Goal: Task Accomplishment & Management: Complete application form

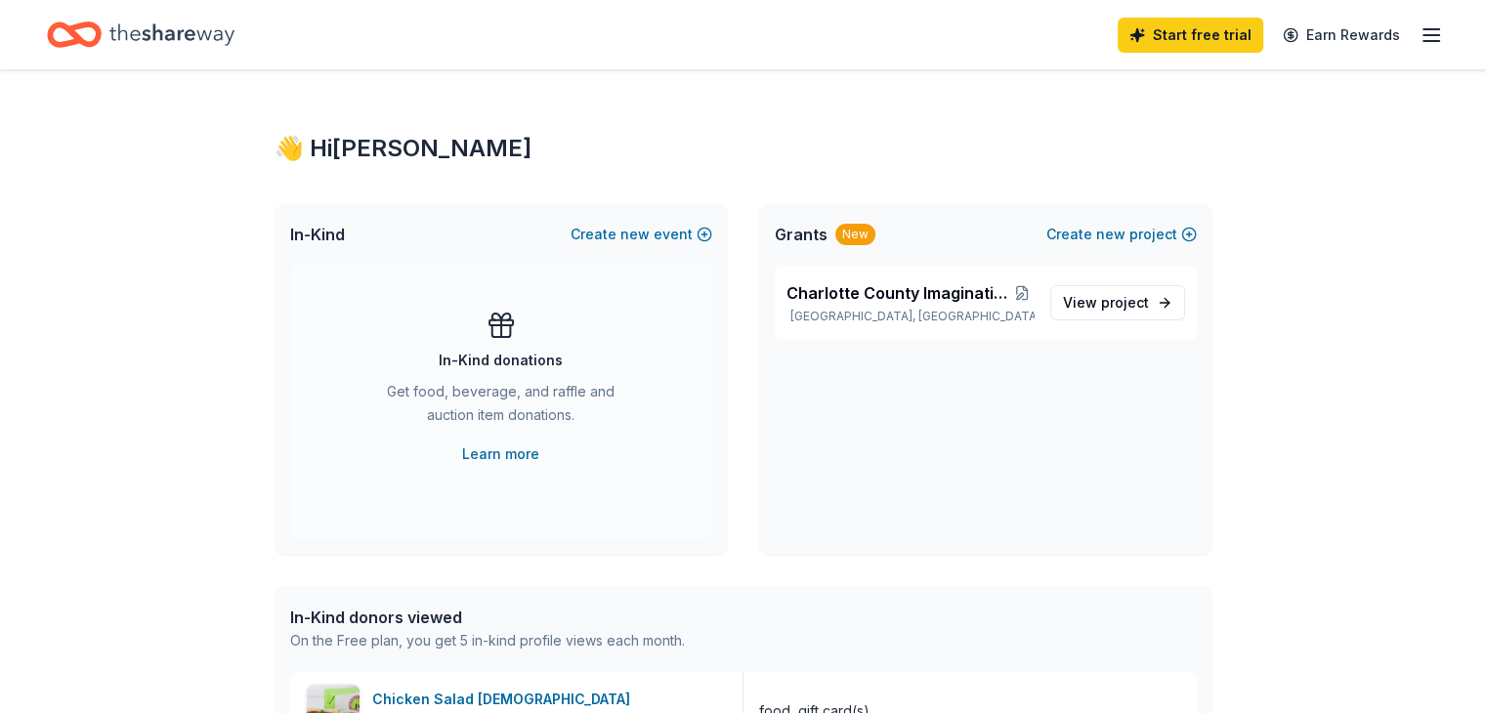
click at [1423, 35] on line "button" at bounding box center [1431, 35] width 16 height 0
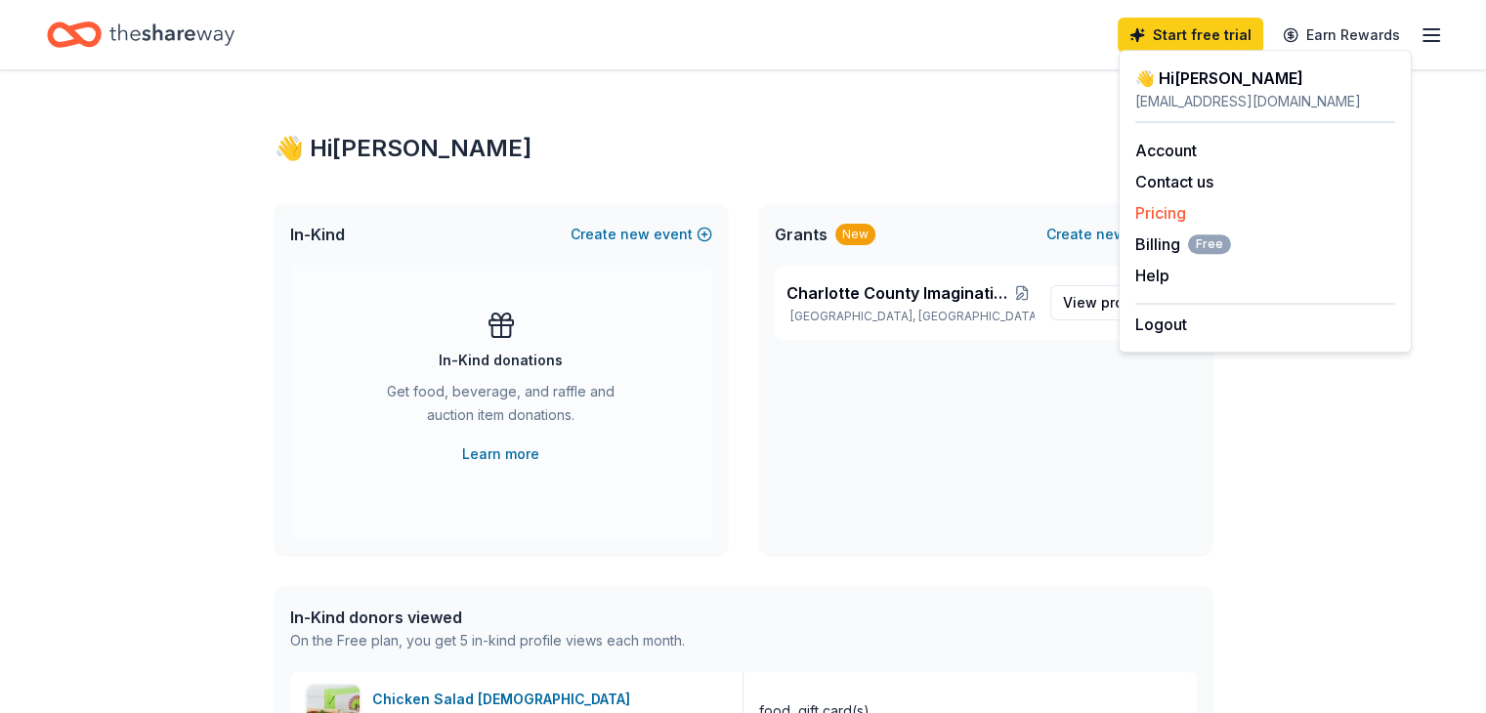
click at [1157, 214] on link "Pricing" at bounding box center [1160, 213] width 51 height 20
click at [1153, 216] on link "Pricing" at bounding box center [1160, 213] width 51 height 20
click at [1183, 214] on link "Pricing" at bounding box center [1160, 213] width 51 height 20
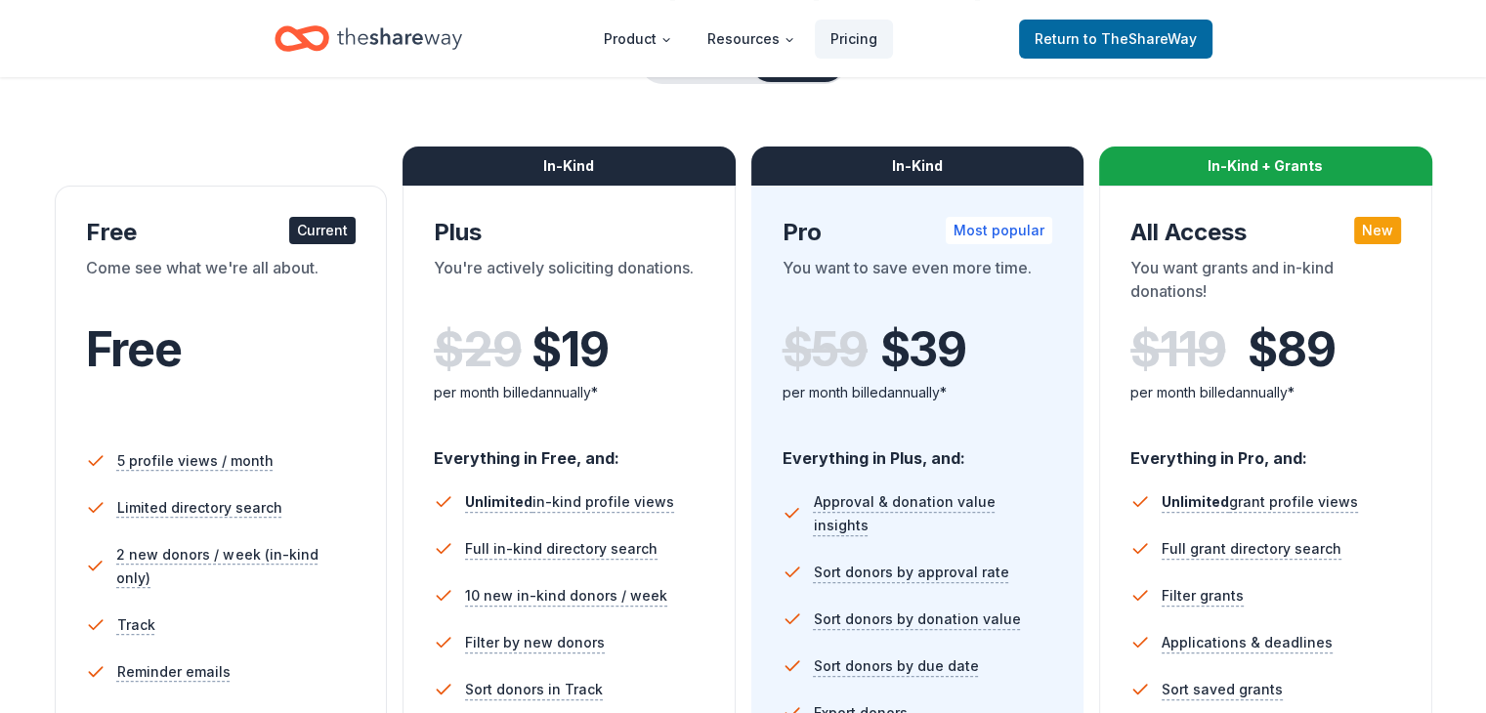
scroll to position [195, 0]
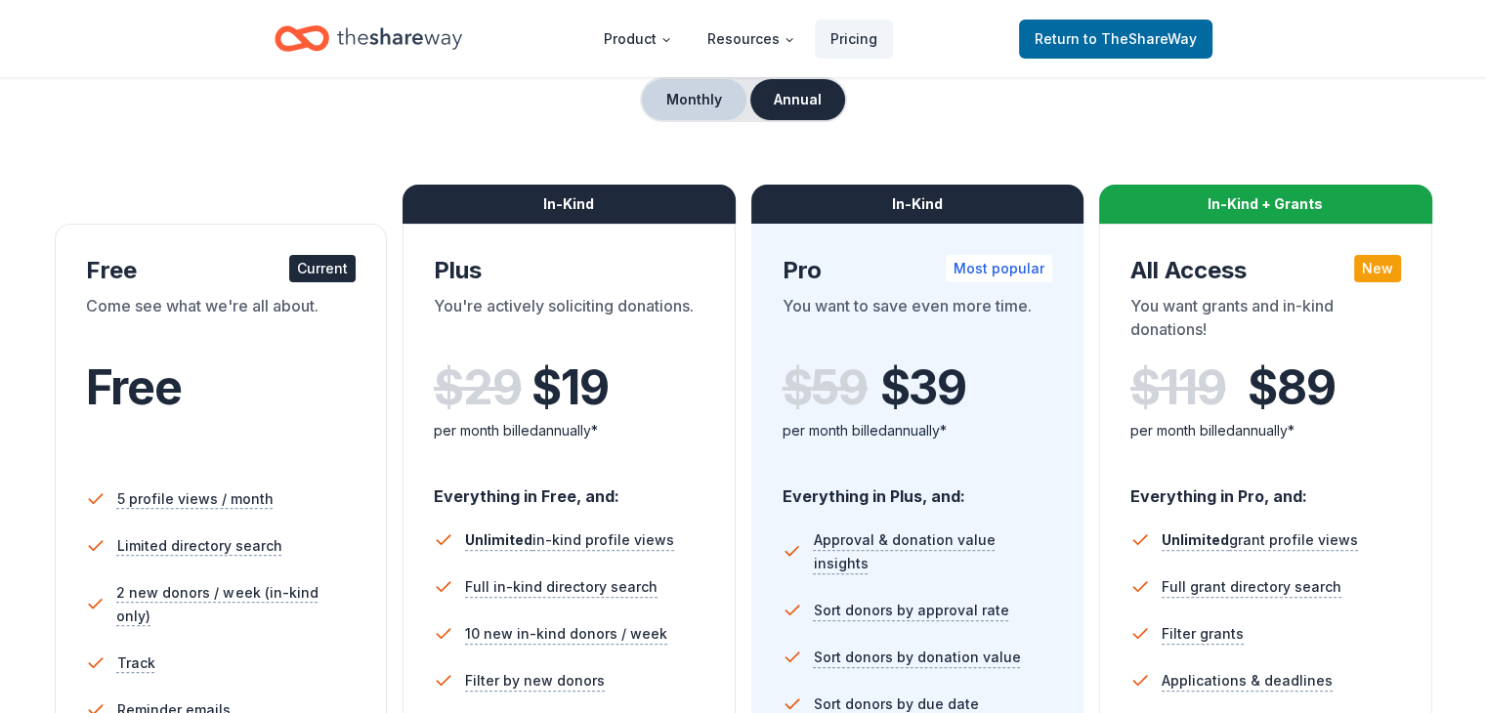
click at [678, 107] on button "Monthly" at bounding box center [694, 99] width 105 height 41
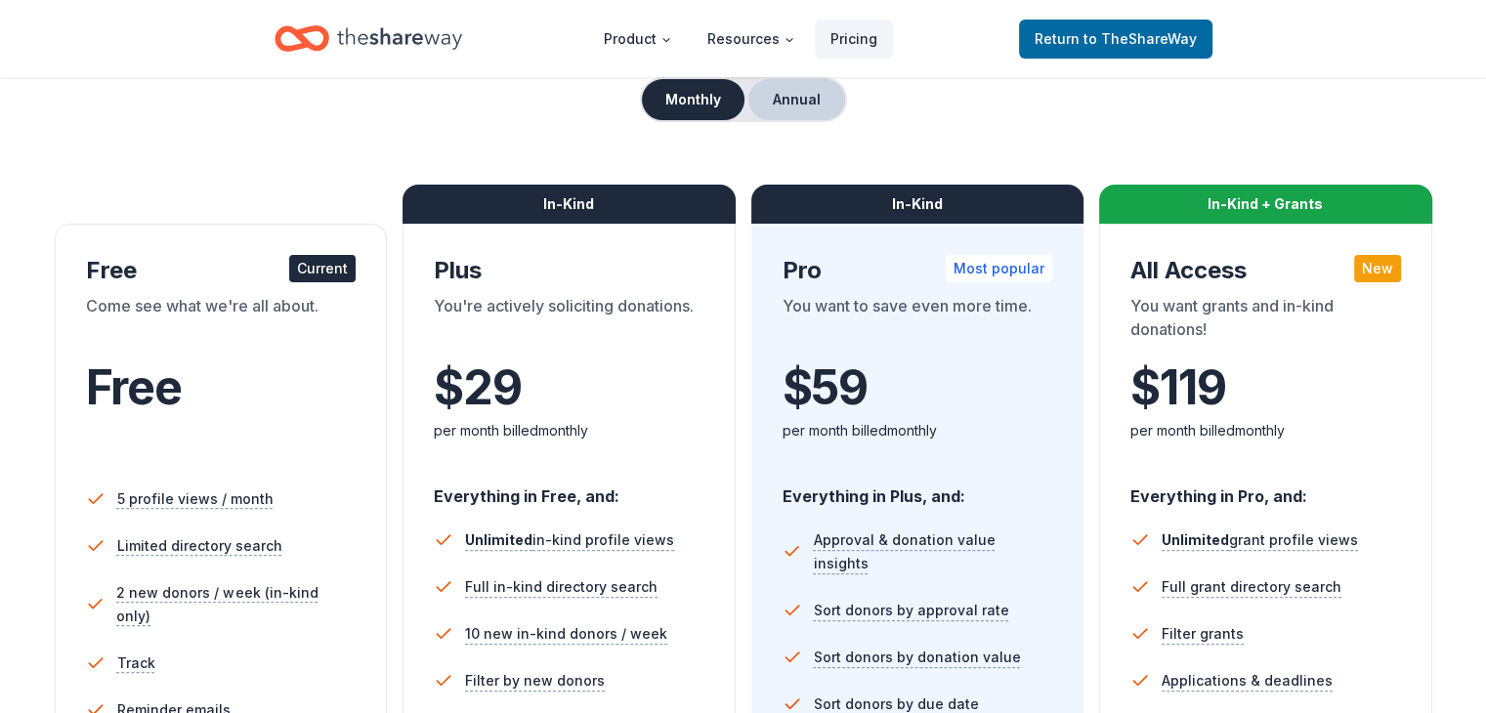
click at [820, 110] on button "Annual" at bounding box center [796, 99] width 97 height 41
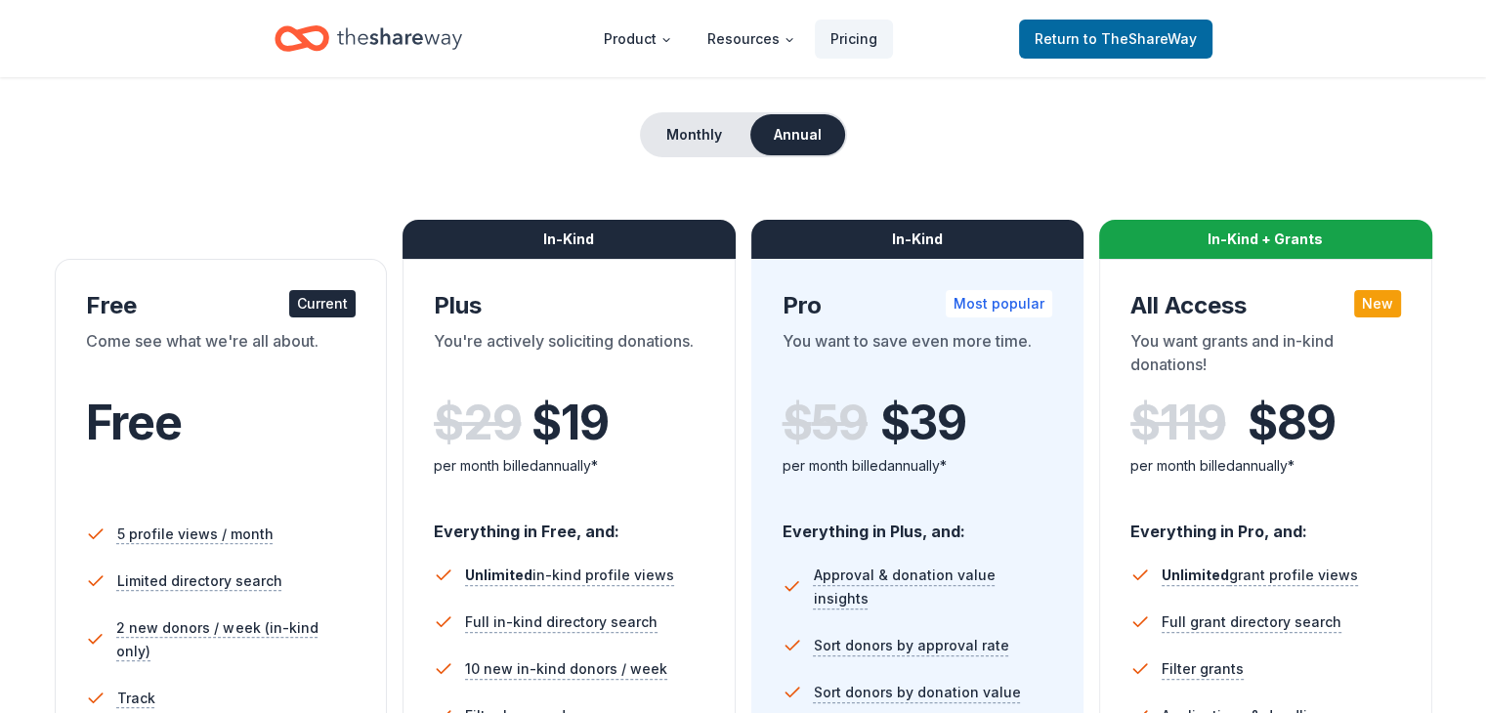
scroll to position [128, 0]
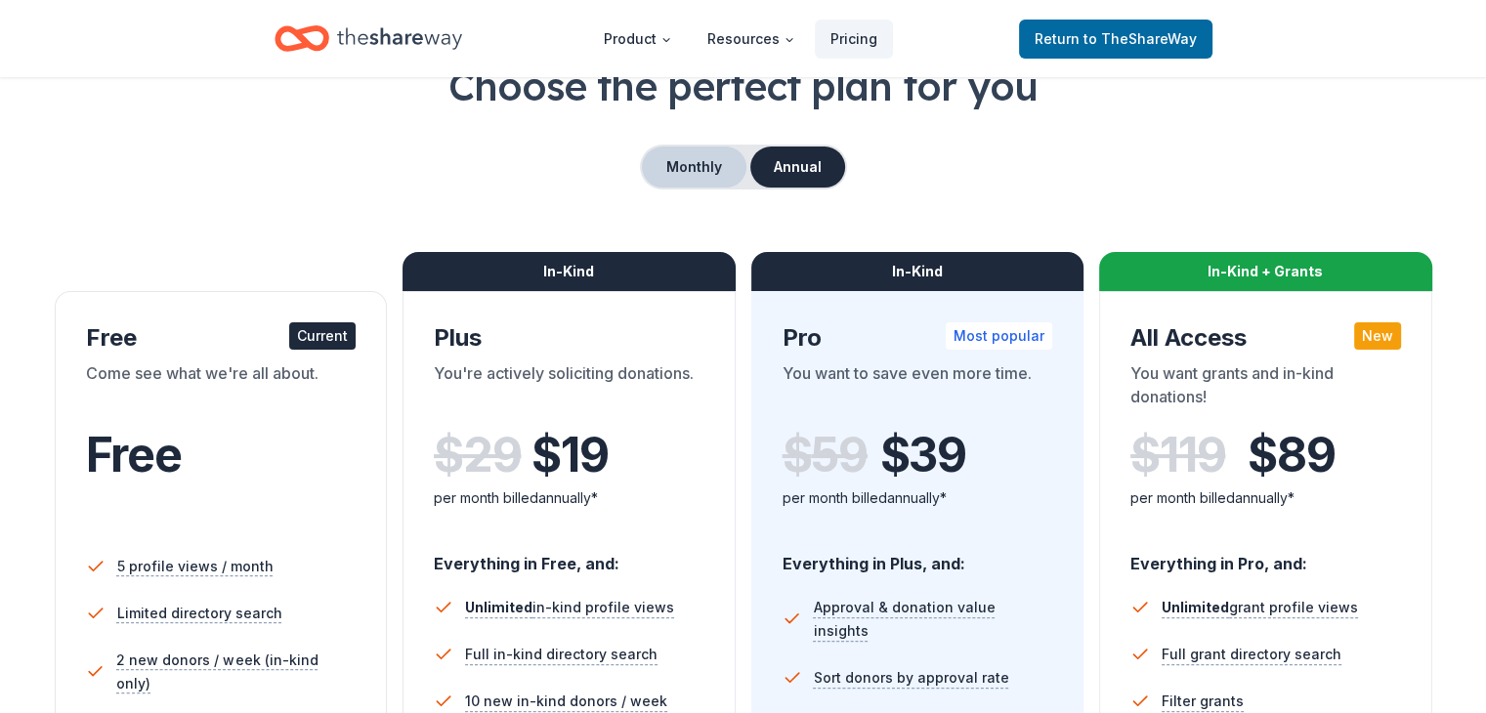
click at [674, 147] on button "Monthly" at bounding box center [694, 167] width 105 height 41
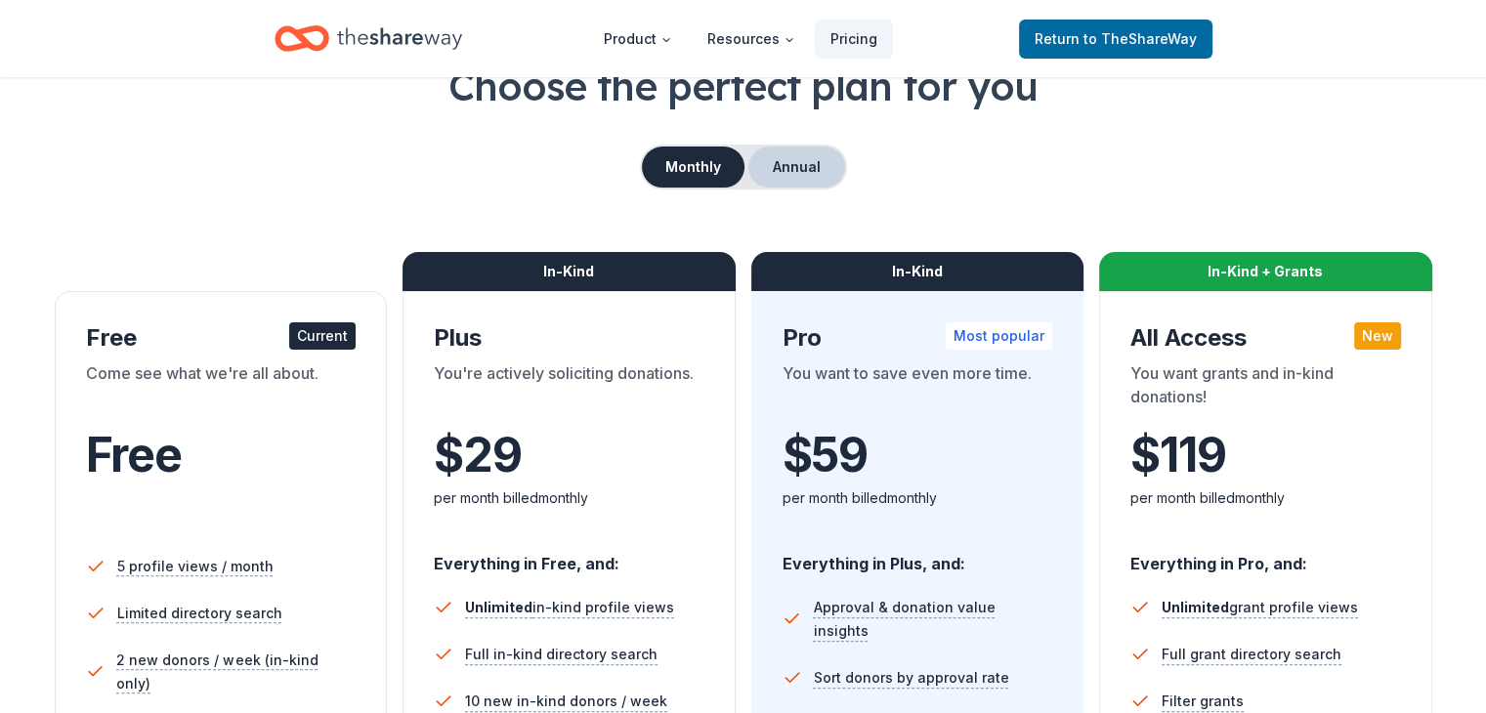
click at [774, 161] on button "Annual" at bounding box center [796, 167] width 97 height 41
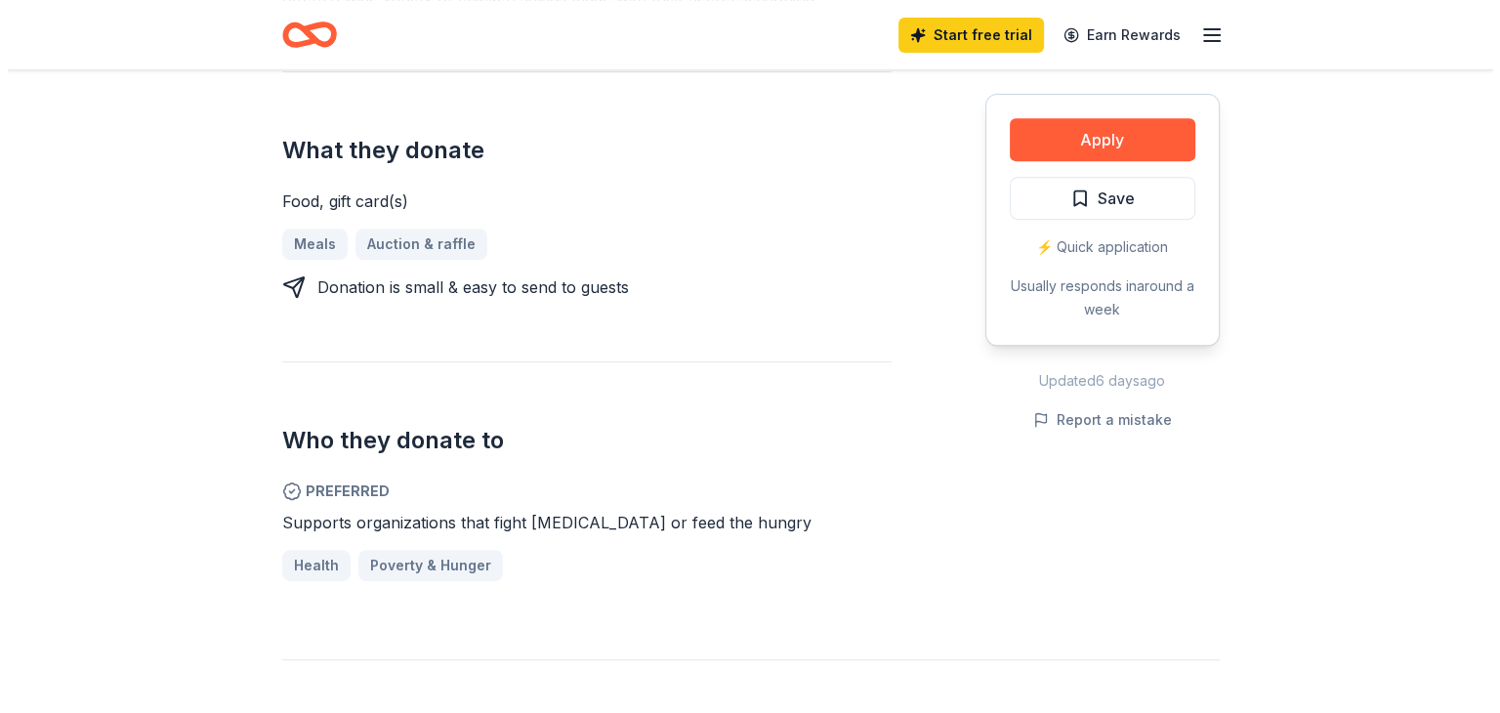
scroll to position [781, 0]
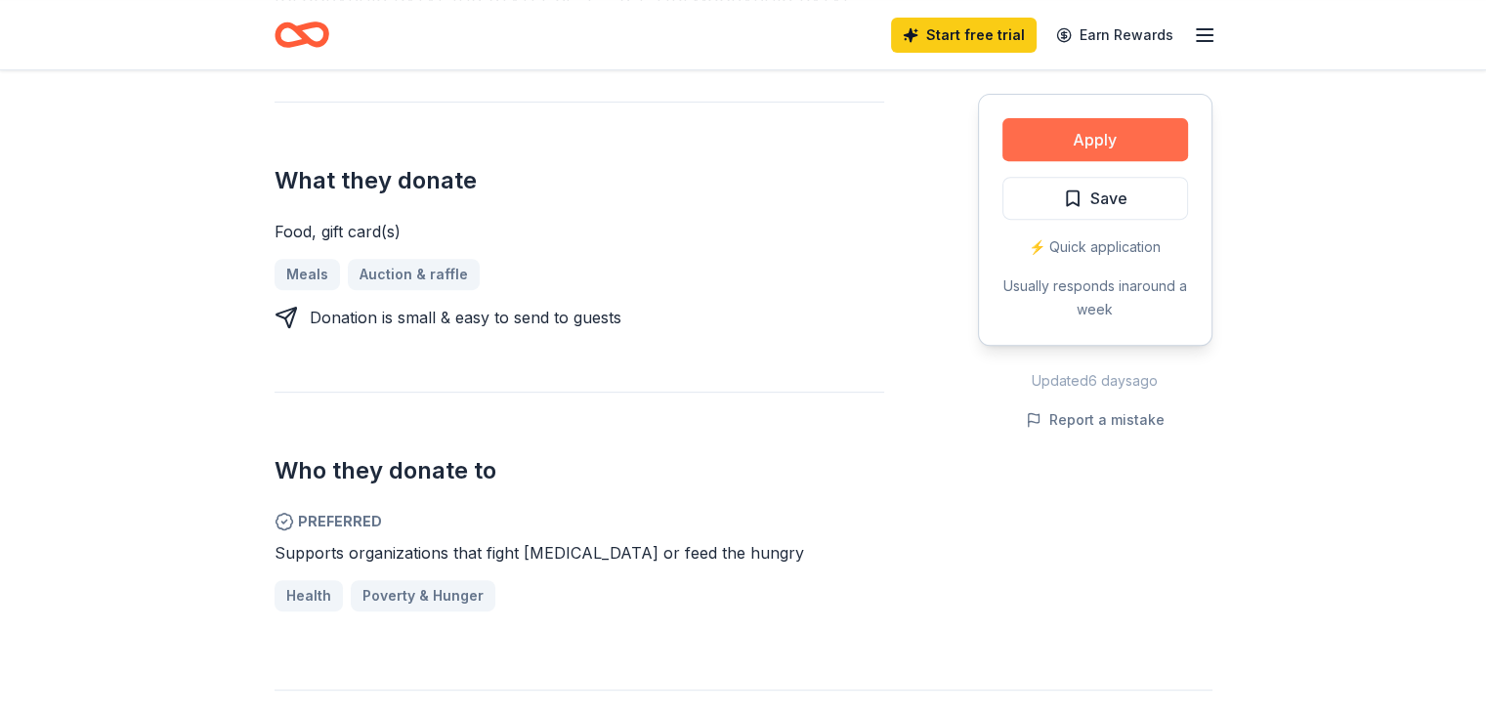
click at [1121, 147] on button "Apply" at bounding box center [1095, 139] width 186 height 43
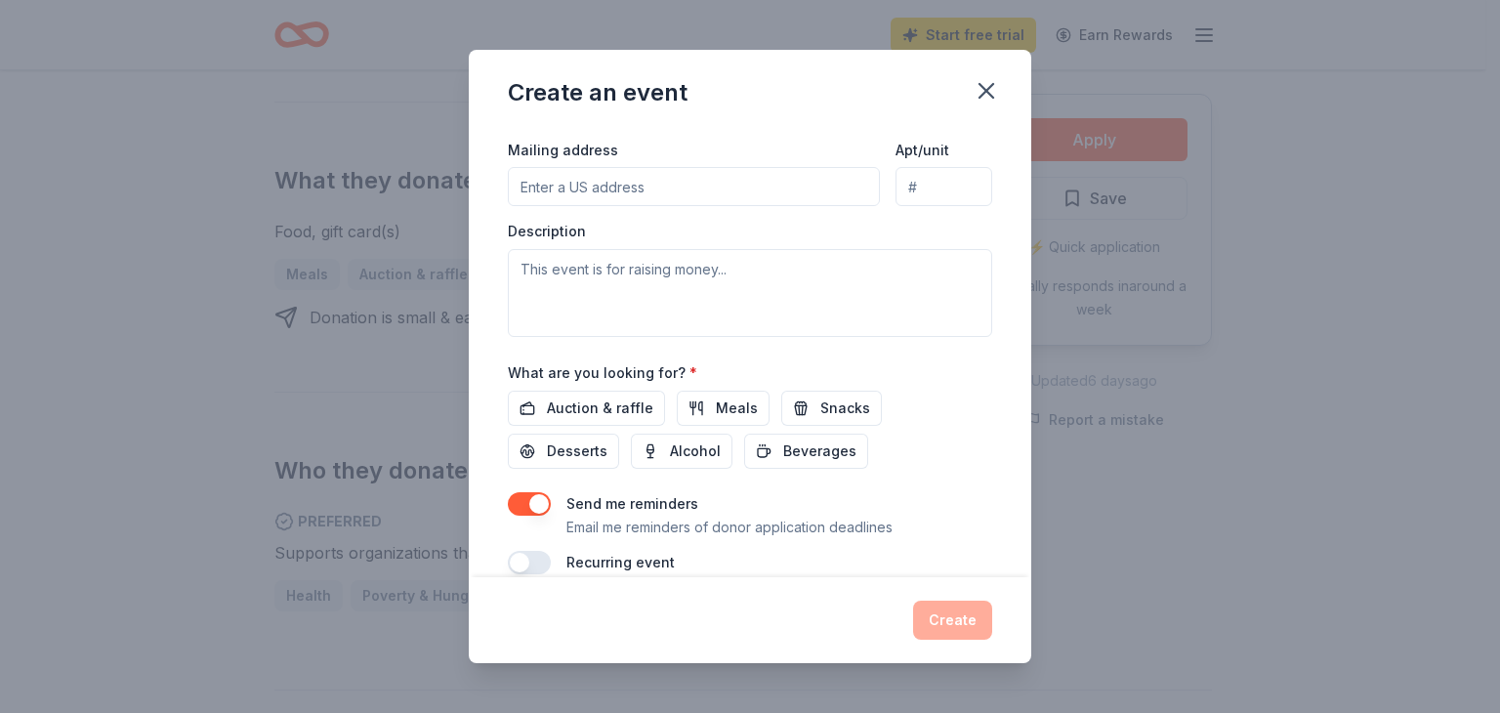
scroll to position [484, 0]
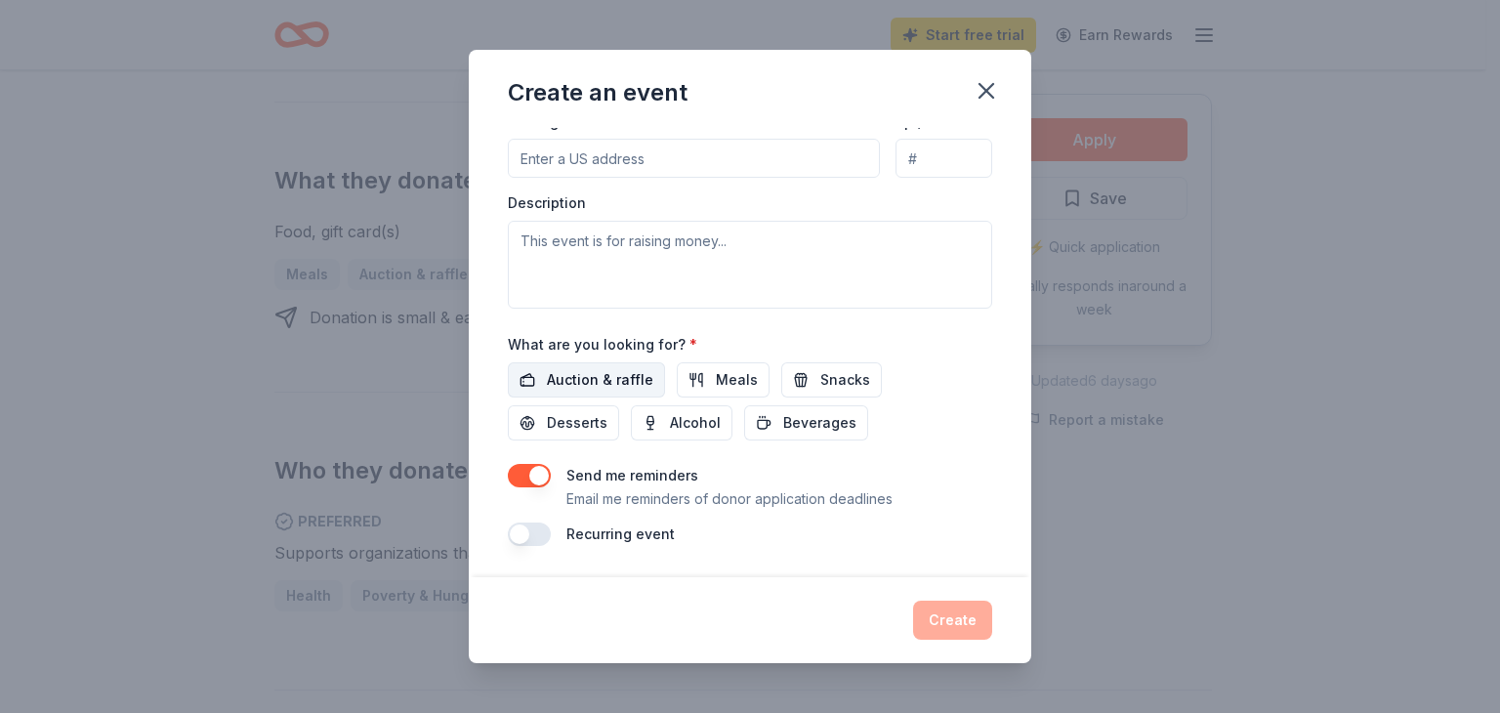
click at [617, 385] on span "Auction & raffle" at bounding box center [600, 379] width 106 height 23
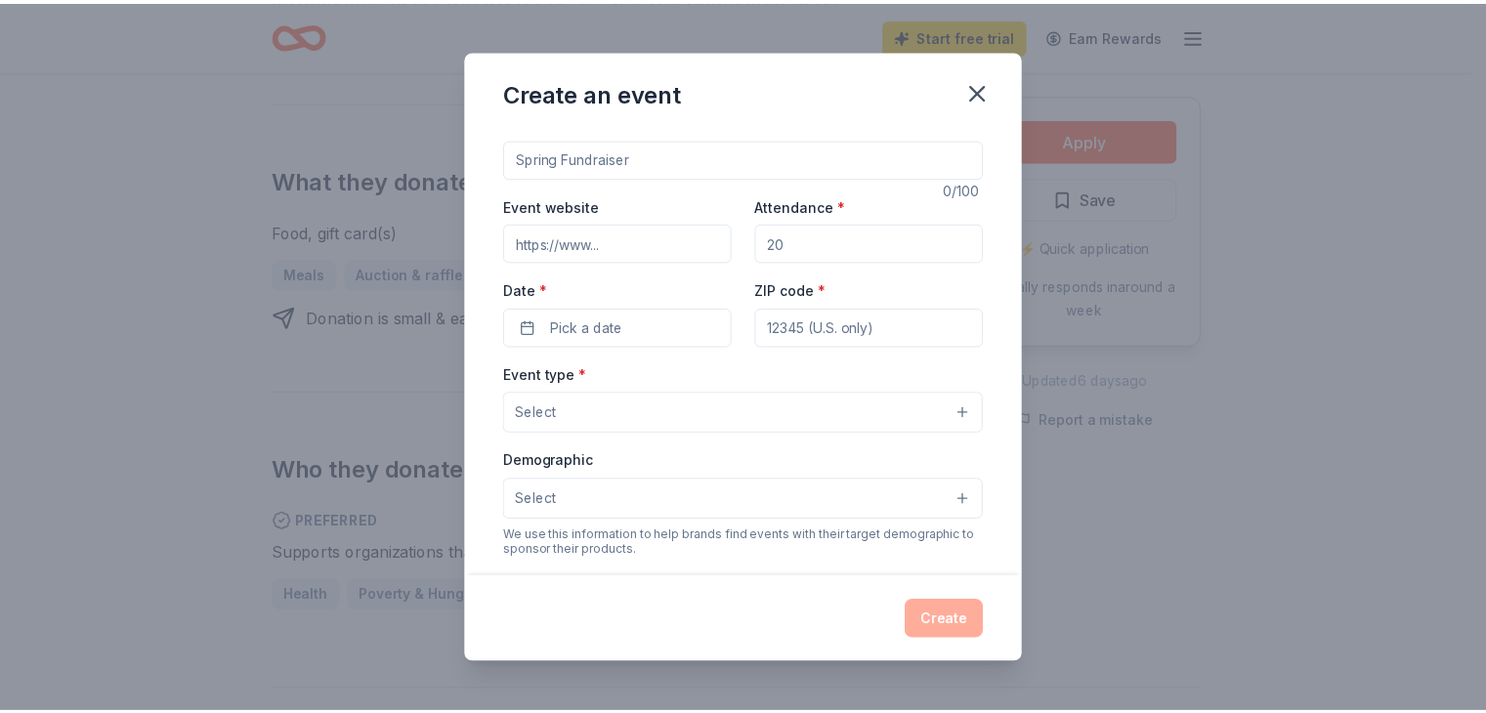
scroll to position [0, 0]
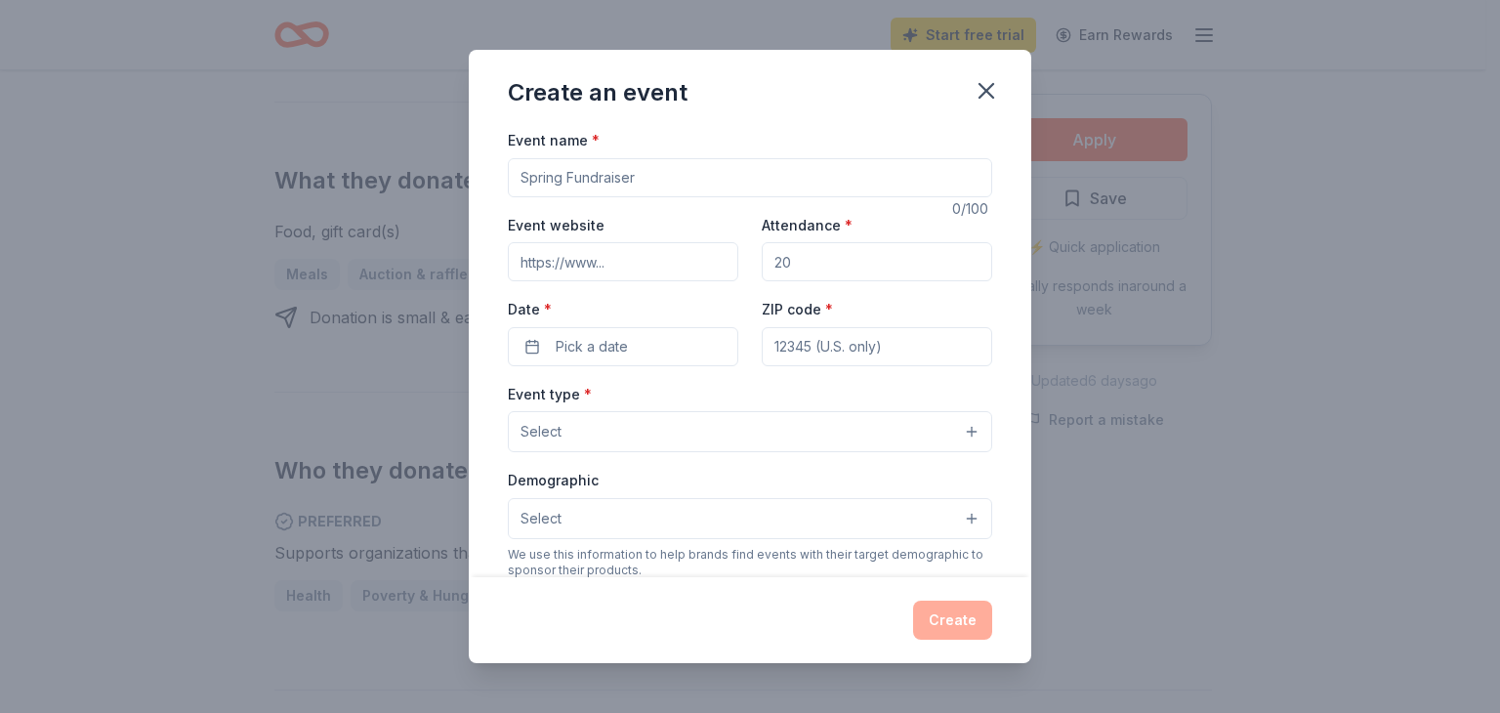
click at [703, 177] on input "Event name *" at bounding box center [750, 177] width 484 height 39
type input "C"
type input "Winter Fundraiser"
drag, startPoint x: 990, startPoint y: 91, endPoint x: 837, endPoint y: 106, distance: 154.2
click at [993, 87] on icon "button" at bounding box center [986, 90] width 27 height 27
